Goal: Task Accomplishment & Management: Use online tool/utility

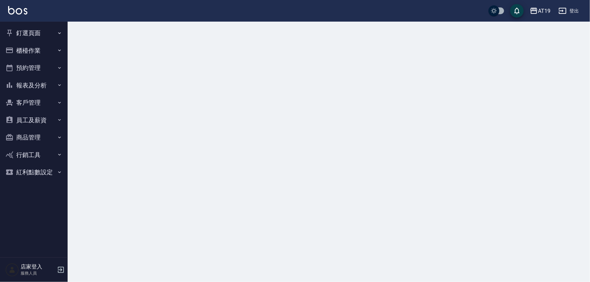
click at [45, 48] on button "櫃檯作業" at bounding box center [34, 51] width 62 height 18
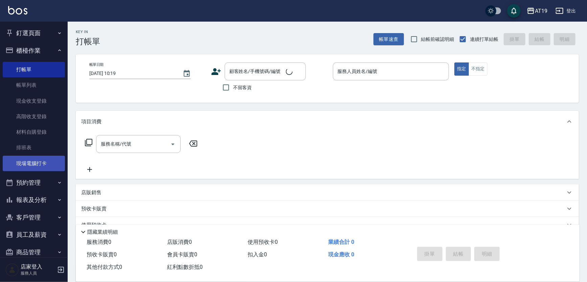
click at [36, 163] on link "現場電腦打卡" at bounding box center [34, 164] width 62 height 16
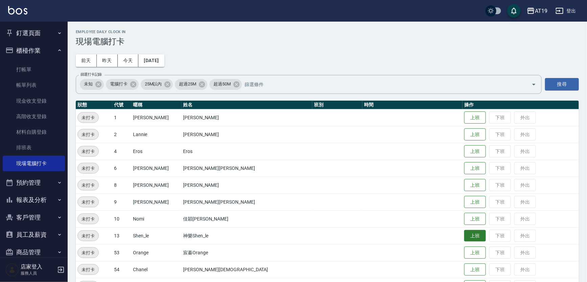
click at [464, 238] on button "上班" at bounding box center [475, 236] width 22 height 12
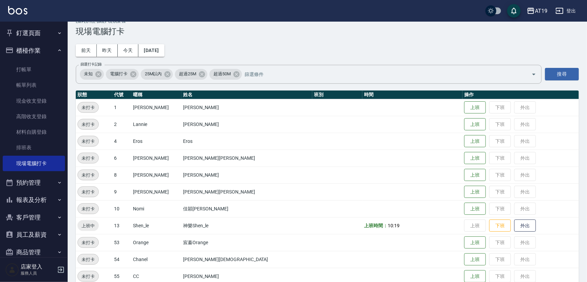
scroll to position [21, 0]
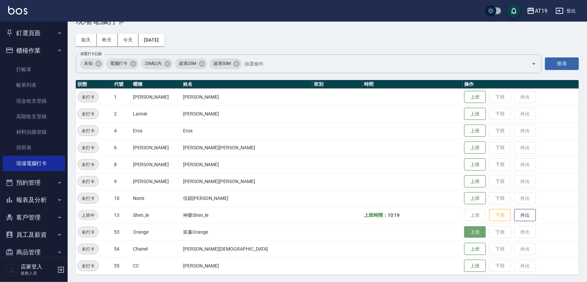
click at [464, 234] on button "上班" at bounding box center [475, 233] width 22 height 12
click at [464, 100] on button "上班" at bounding box center [475, 97] width 22 height 12
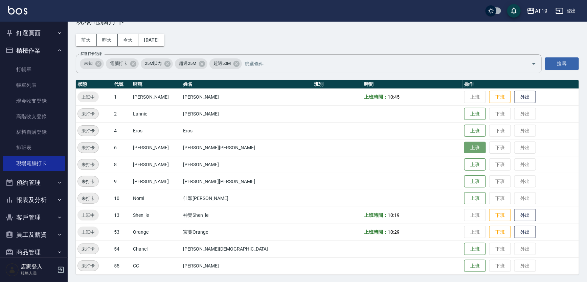
click at [464, 148] on button "上班" at bounding box center [475, 148] width 22 height 12
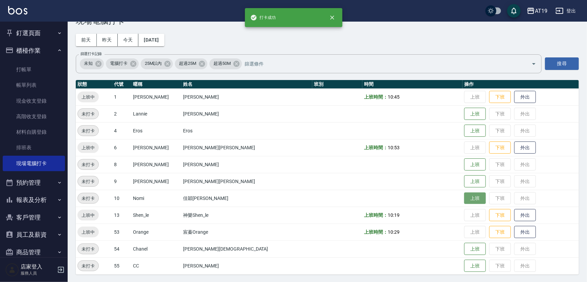
click at [464, 196] on button "上班" at bounding box center [475, 199] width 22 height 12
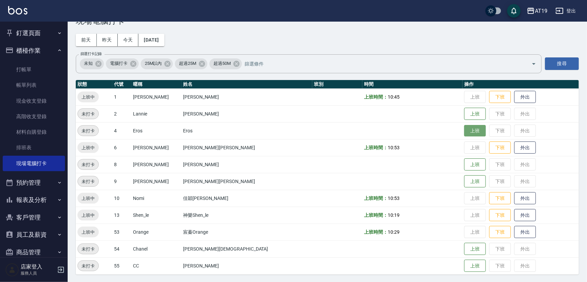
click at [464, 133] on button "上班" at bounding box center [475, 131] width 22 height 12
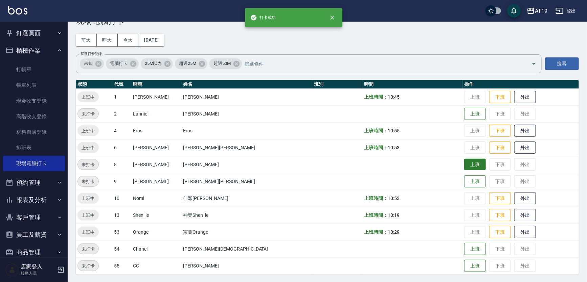
click at [464, 169] on button "上班" at bounding box center [475, 165] width 22 height 12
